Goal: Information Seeking & Learning: Learn about a topic

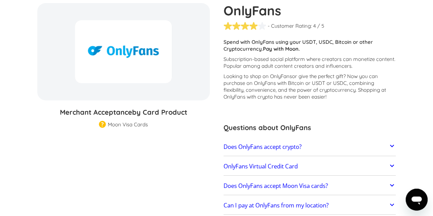
scroll to position [103, 0]
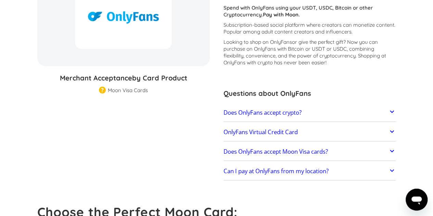
click at [387, 113] on link "Does OnlyFans accept crypto?" at bounding box center [310, 112] width 173 height 14
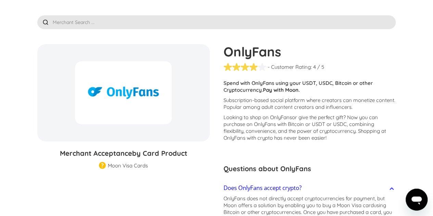
scroll to position [0, 0]
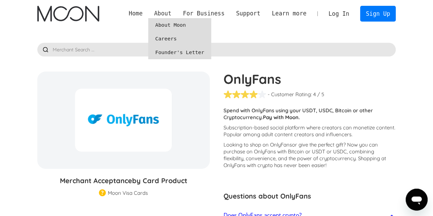
click at [171, 13] on div "About" at bounding box center [162, 13] width 17 height 9
click at [177, 22] on link "About Moon" at bounding box center [179, 25] width 63 height 14
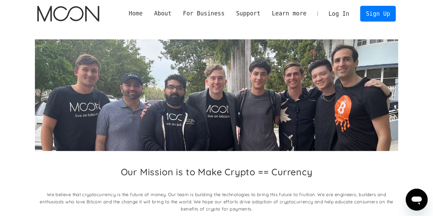
click at [144, 15] on link "Home" at bounding box center [135, 13] width 25 height 9
